Goal: Information Seeking & Learning: Learn about a topic

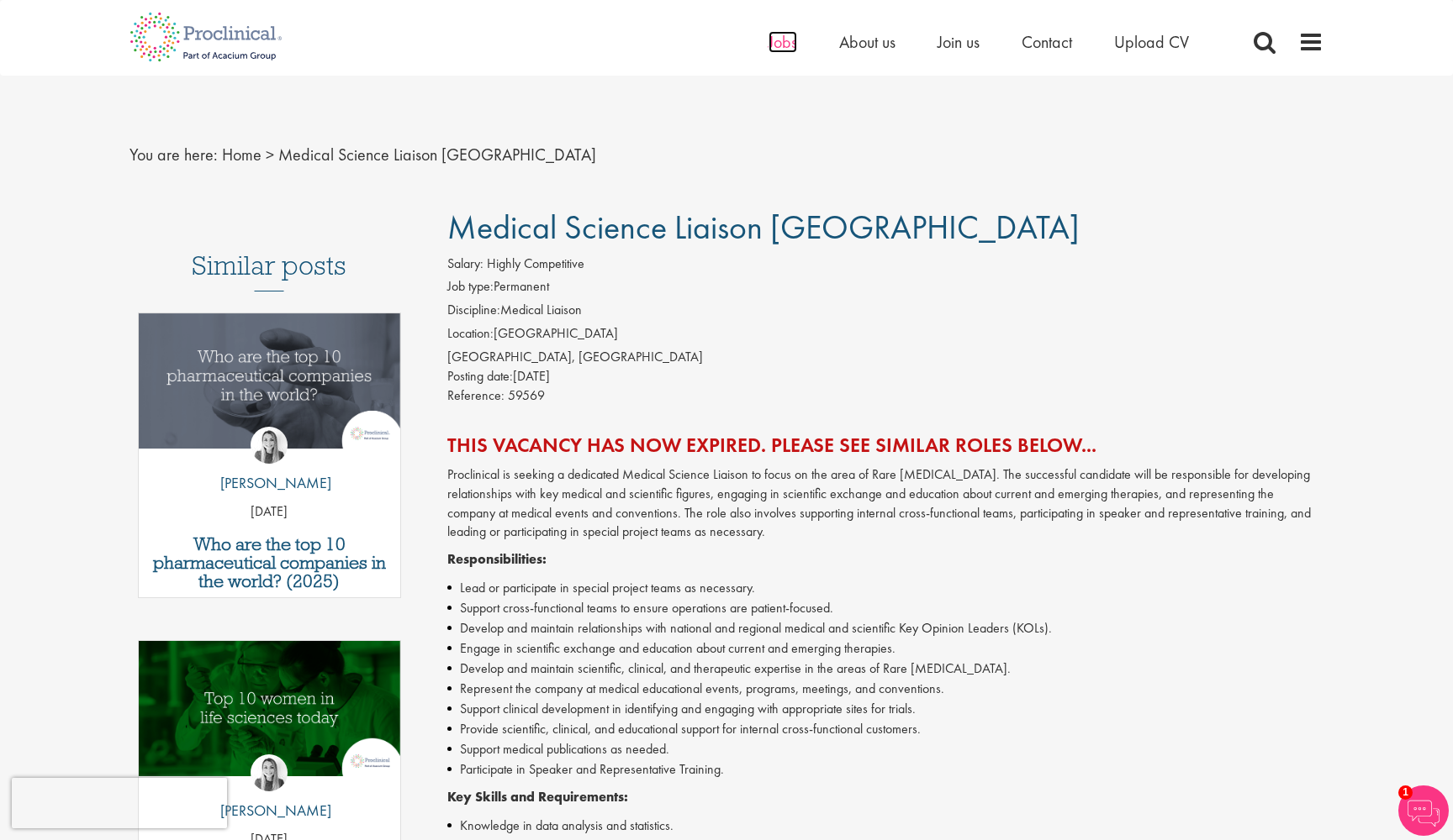
click at [775, 42] on span "Jobs" at bounding box center [782, 42] width 29 height 22
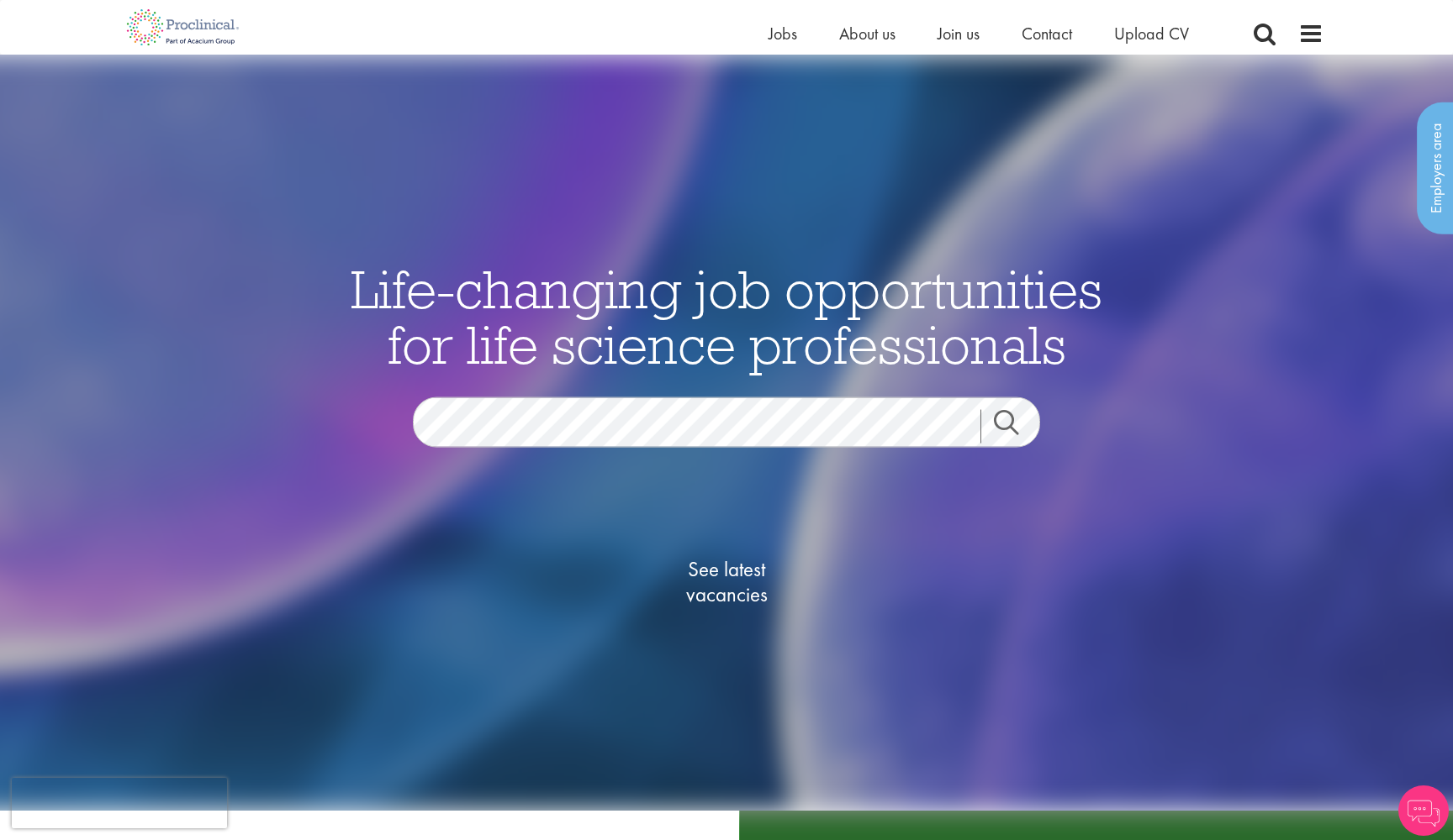
scroll to position [41, 0]
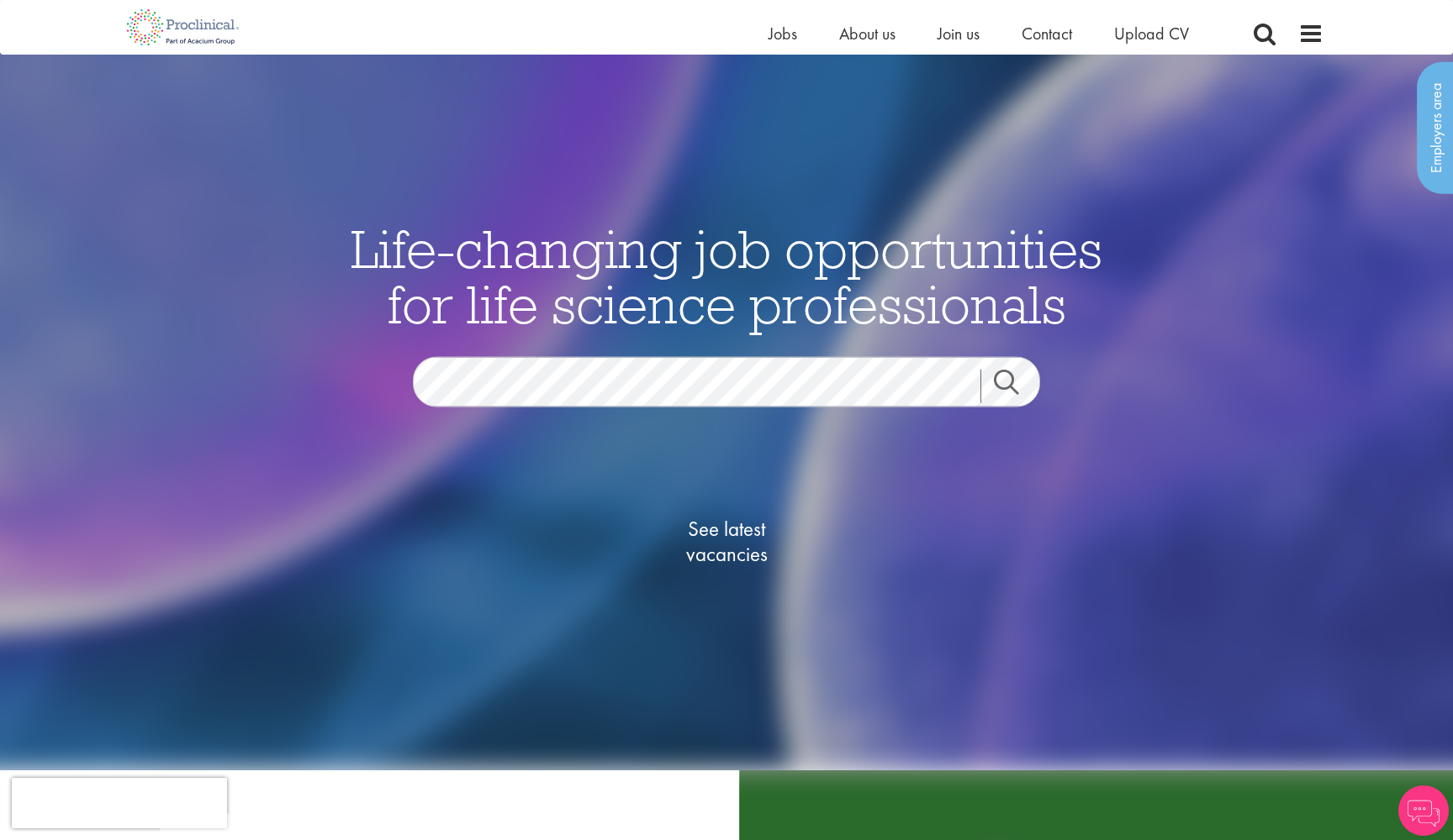
click at [742, 539] on span "See latest vacancies" at bounding box center [726, 542] width 168 height 50
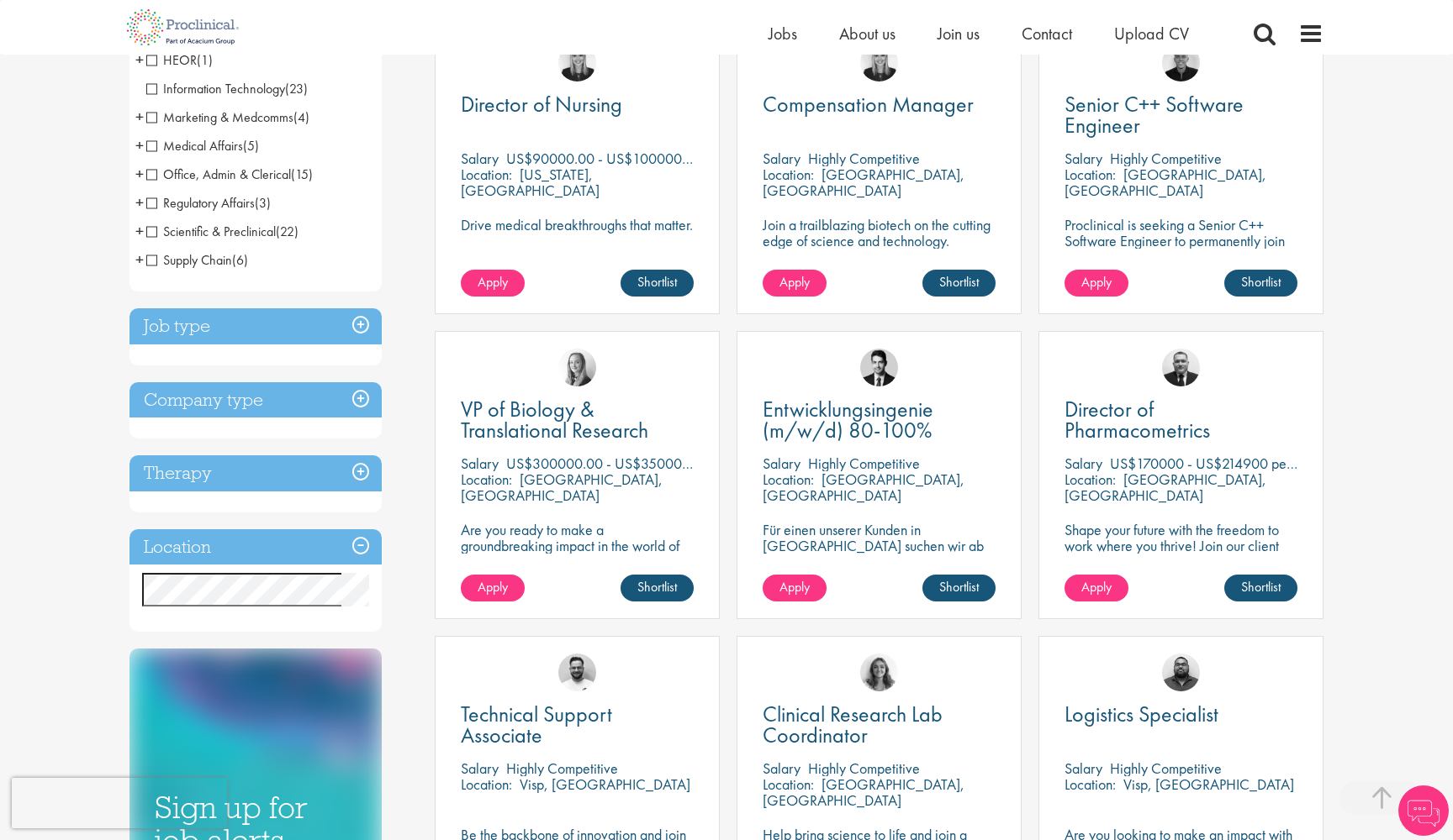
scroll to position [355, 0]
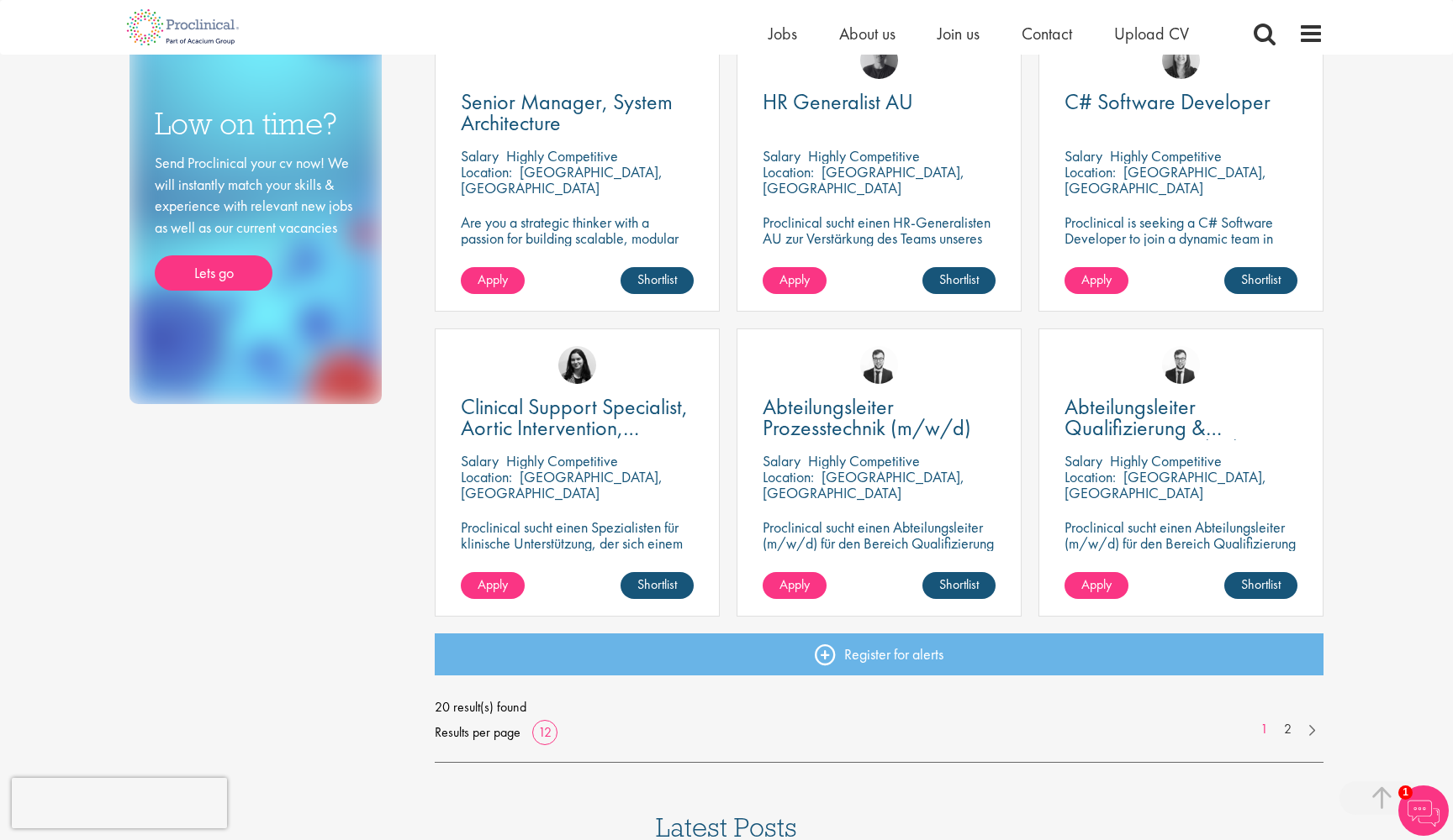
scroll to position [966, 0]
click at [1293, 733] on link "2" at bounding box center [1288, 730] width 24 height 19
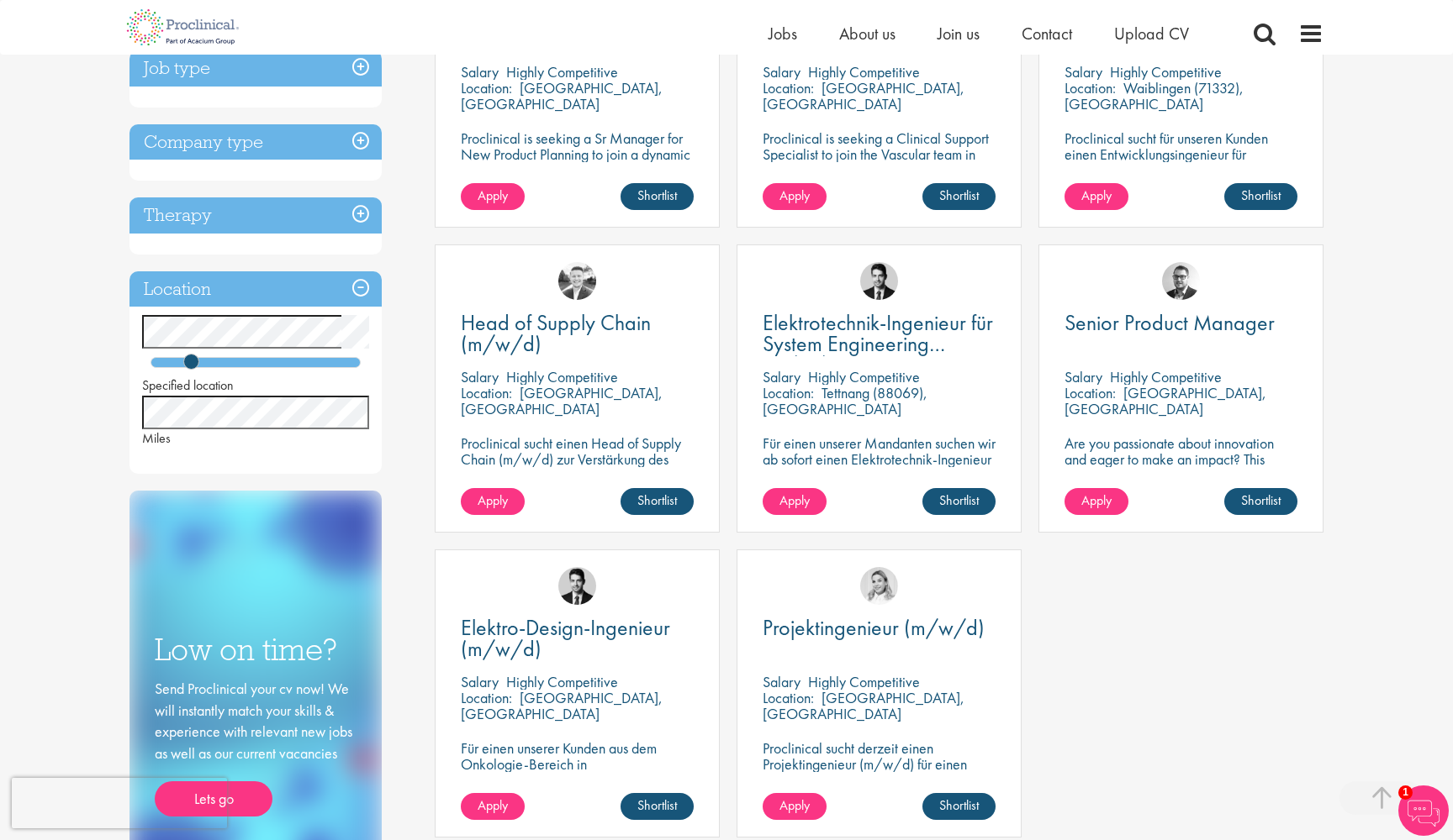
scroll to position [467, 0]
